Goal: Information Seeking & Learning: Learn about a topic

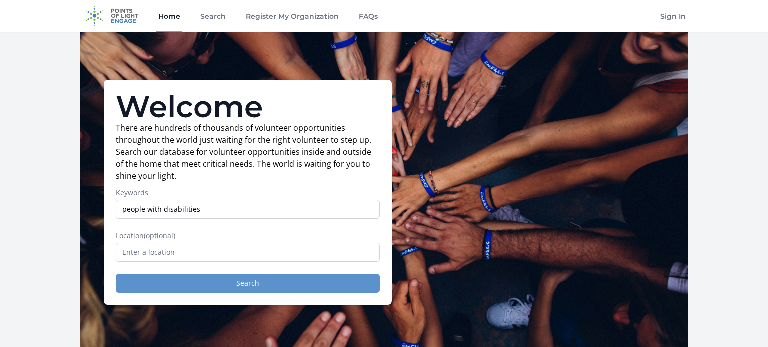
type input "people with disabilities"
click at [234, 282] on button "Search" at bounding box center [248, 283] width 264 height 19
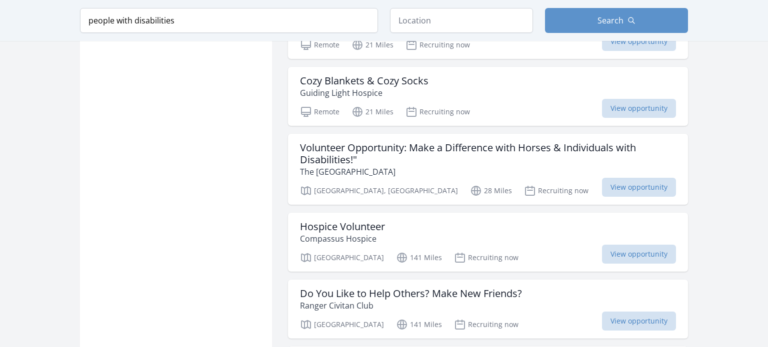
scroll to position [951, 0]
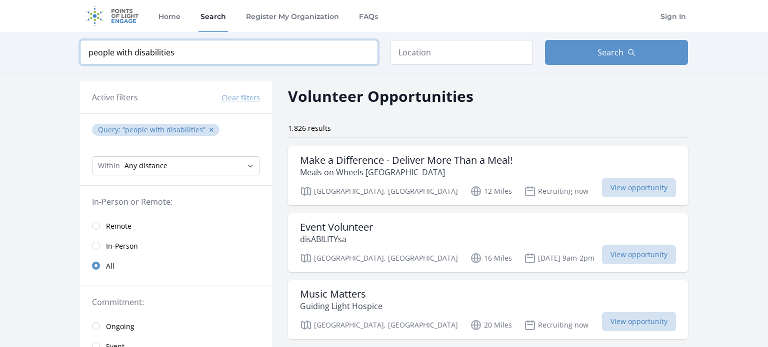
drag, startPoint x: 133, startPoint y: 53, endPoint x: 73, endPoint y: 57, distance: 60.7
click at [73, 57] on div "Keyword people with disabilities Location Search" at bounding box center [384, 52] width 640 height 41
type input "disabilities"
click button "submit" at bounding box center [0, 0] width 0 height 0
click at [331, 169] on p "Meals on Wheels [GEOGRAPHIC_DATA]" at bounding box center [406, 172] width 212 height 12
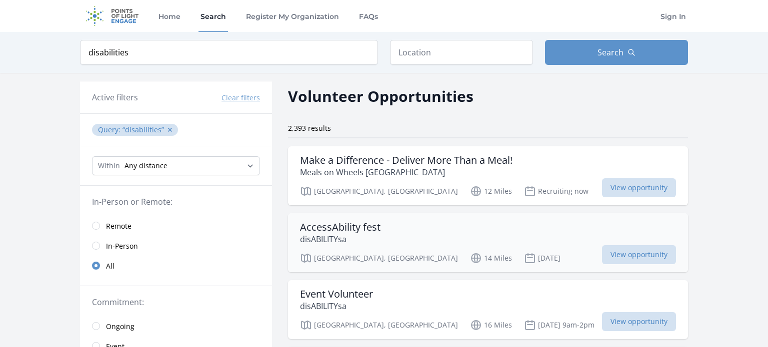
click at [331, 232] on h3 "AccessAbility fest" at bounding box center [340, 227] width 80 height 12
